Goal: Information Seeking & Learning: Learn about a topic

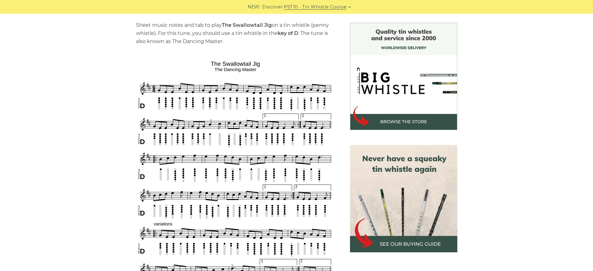
scroll to position [234, 0]
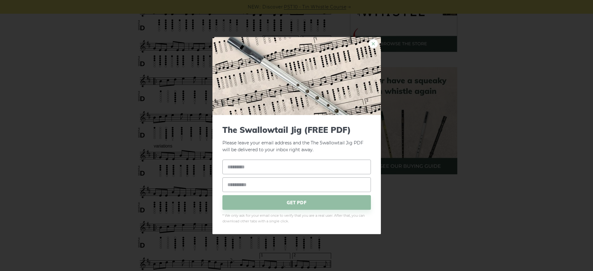
click at [376, 48] on link "×" at bounding box center [373, 43] width 9 height 9
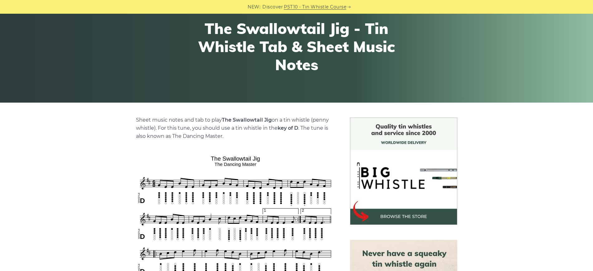
scroll to position [0, 0]
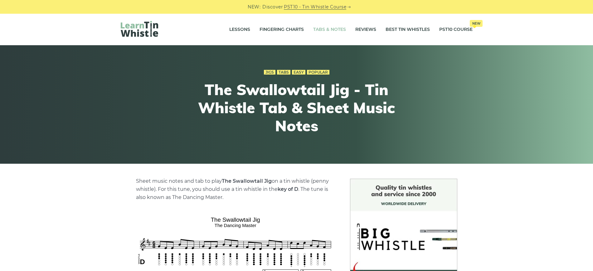
click at [329, 29] on link "Tabs & Notes" at bounding box center [329, 30] width 33 height 16
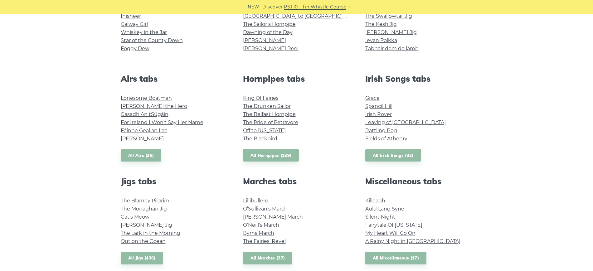
scroll to position [273, 0]
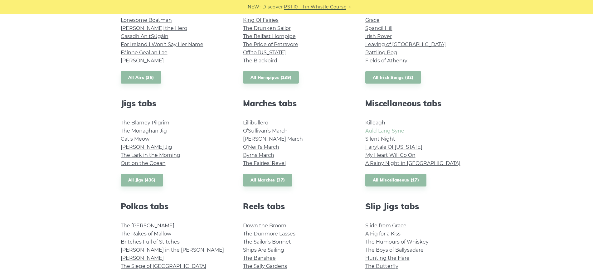
click at [373, 132] on link "Auld Lang Syne" at bounding box center [384, 131] width 39 height 6
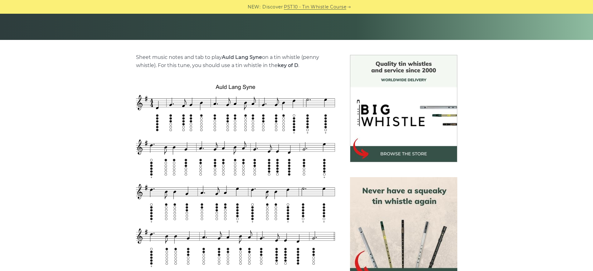
scroll to position [156, 0]
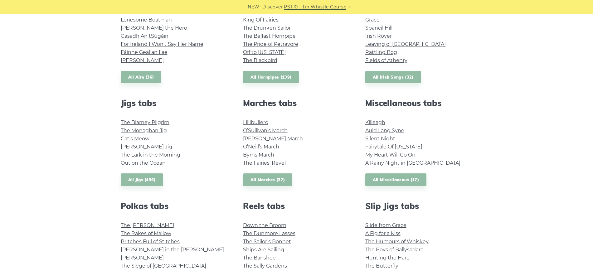
scroll to position [351, 0]
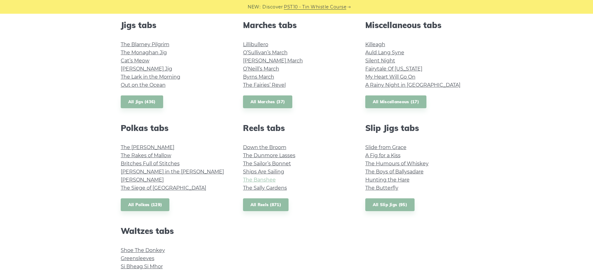
click at [267, 181] on link "The Banshee" at bounding box center [259, 180] width 33 height 6
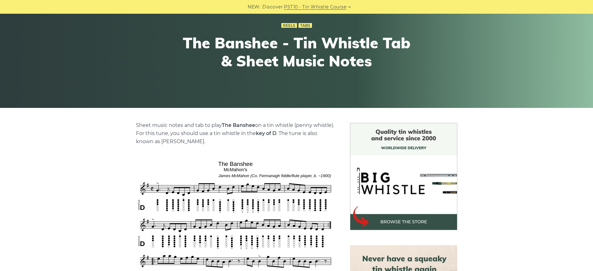
scroll to position [156, 0]
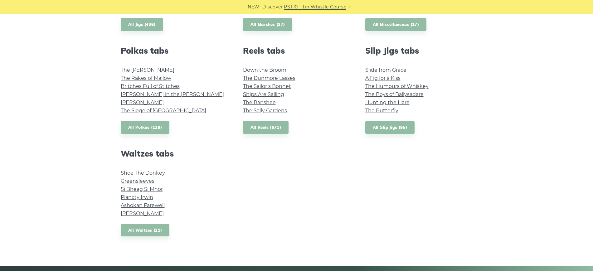
scroll to position [464, 0]
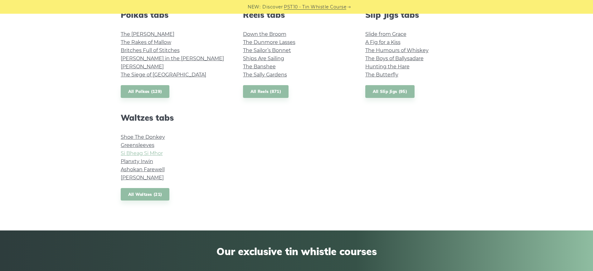
click at [148, 155] on link "Si­ Bheag Si­ Mhor" at bounding box center [142, 153] width 42 height 6
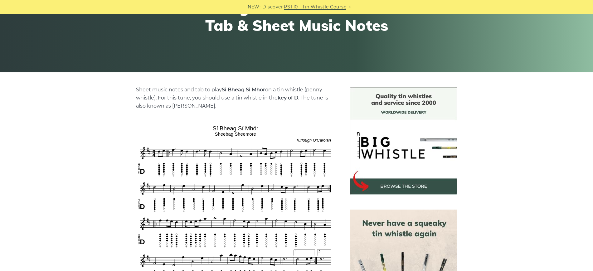
scroll to position [117, 0]
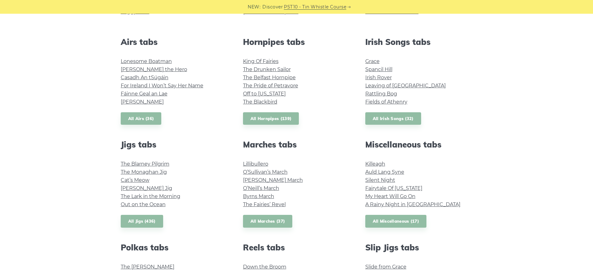
scroll to position [231, 0]
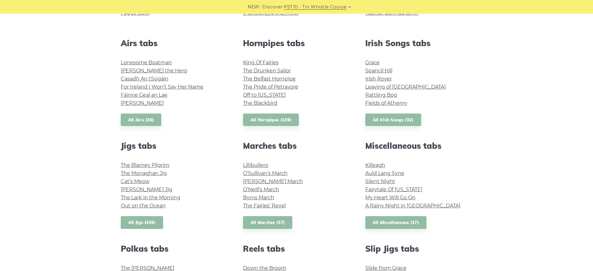
click at [155, 222] on link "All Jigs (436)" at bounding box center [142, 222] width 42 height 13
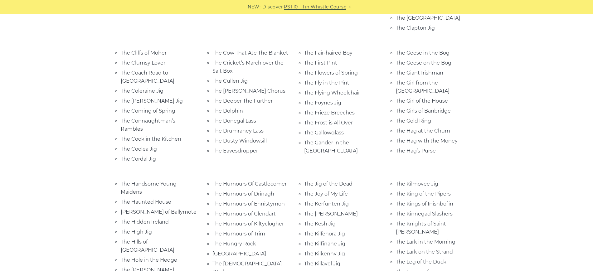
scroll to position [975, 0]
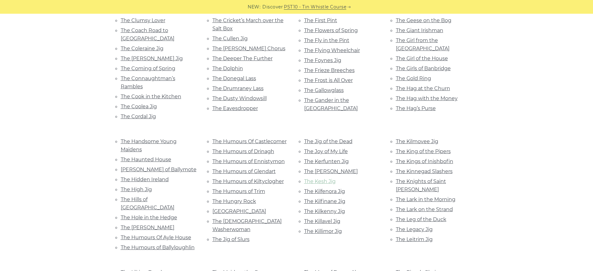
click at [328, 178] on link "The Kesh Jig" at bounding box center [320, 181] width 32 height 6
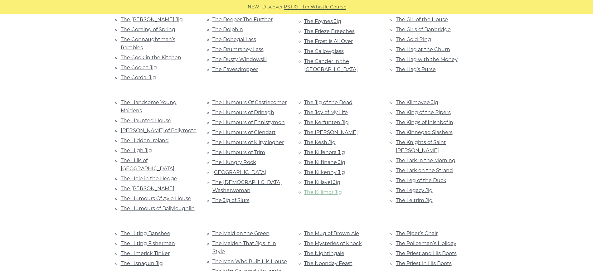
scroll to position [1092, 0]
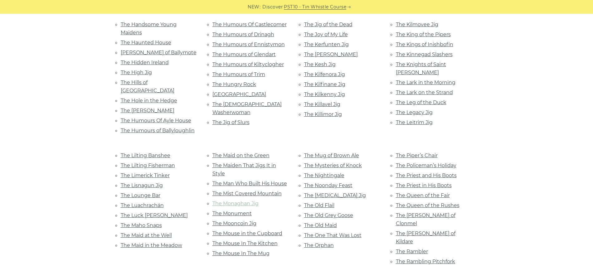
click at [243, 201] on link "The Monaghan Jig" at bounding box center [235, 204] width 46 height 6
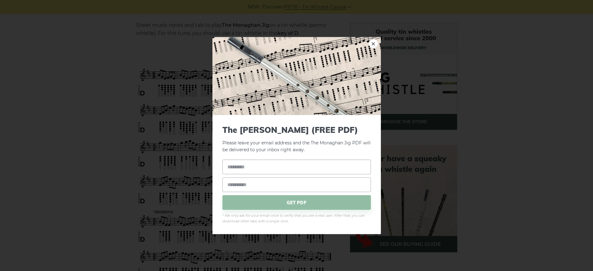
click at [236, 54] on img at bounding box center [296, 76] width 168 height 78
click at [377, 39] on img at bounding box center [296, 76] width 168 height 78
click at [373, 52] on img at bounding box center [296, 76] width 168 height 78
click at [371, 44] on link "×" at bounding box center [373, 43] width 9 height 9
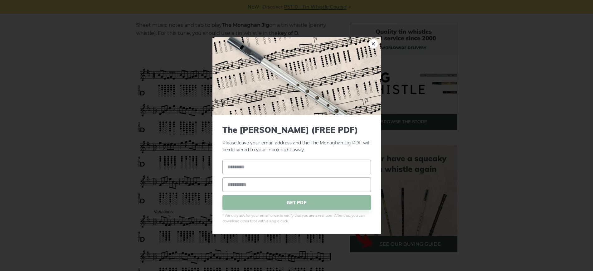
click at [233, 56] on img at bounding box center [296, 76] width 168 height 78
click at [376, 41] on link "×" at bounding box center [373, 43] width 9 height 9
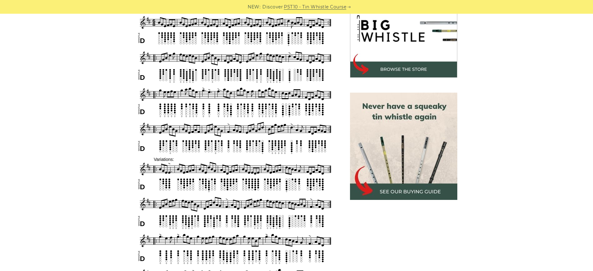
scroll to position [195, 0]
